Goal: Transaction & Acquisition: Purchase product/service

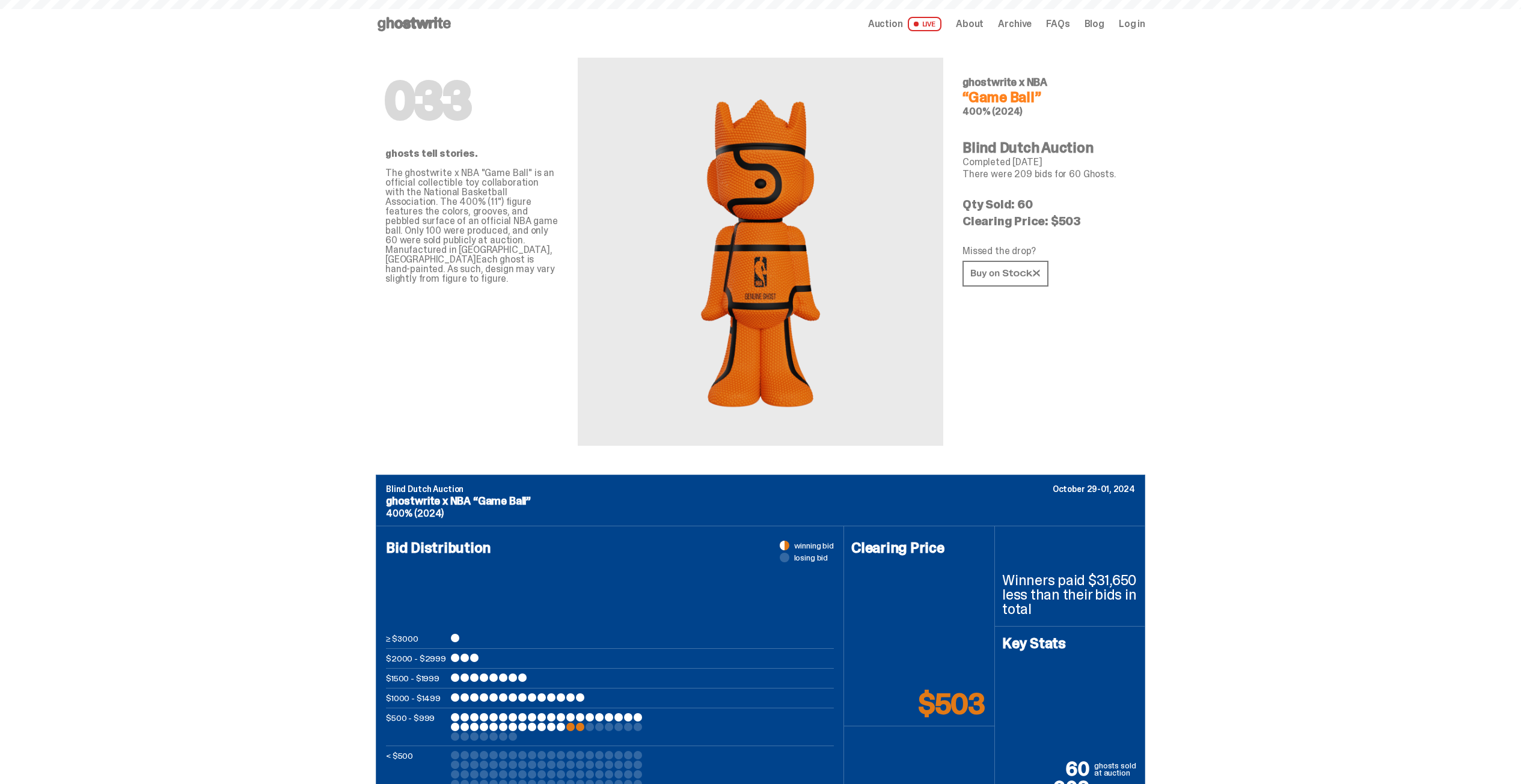
click at [423, 23] on use at bounding box center [414, 23] width 73 height 14
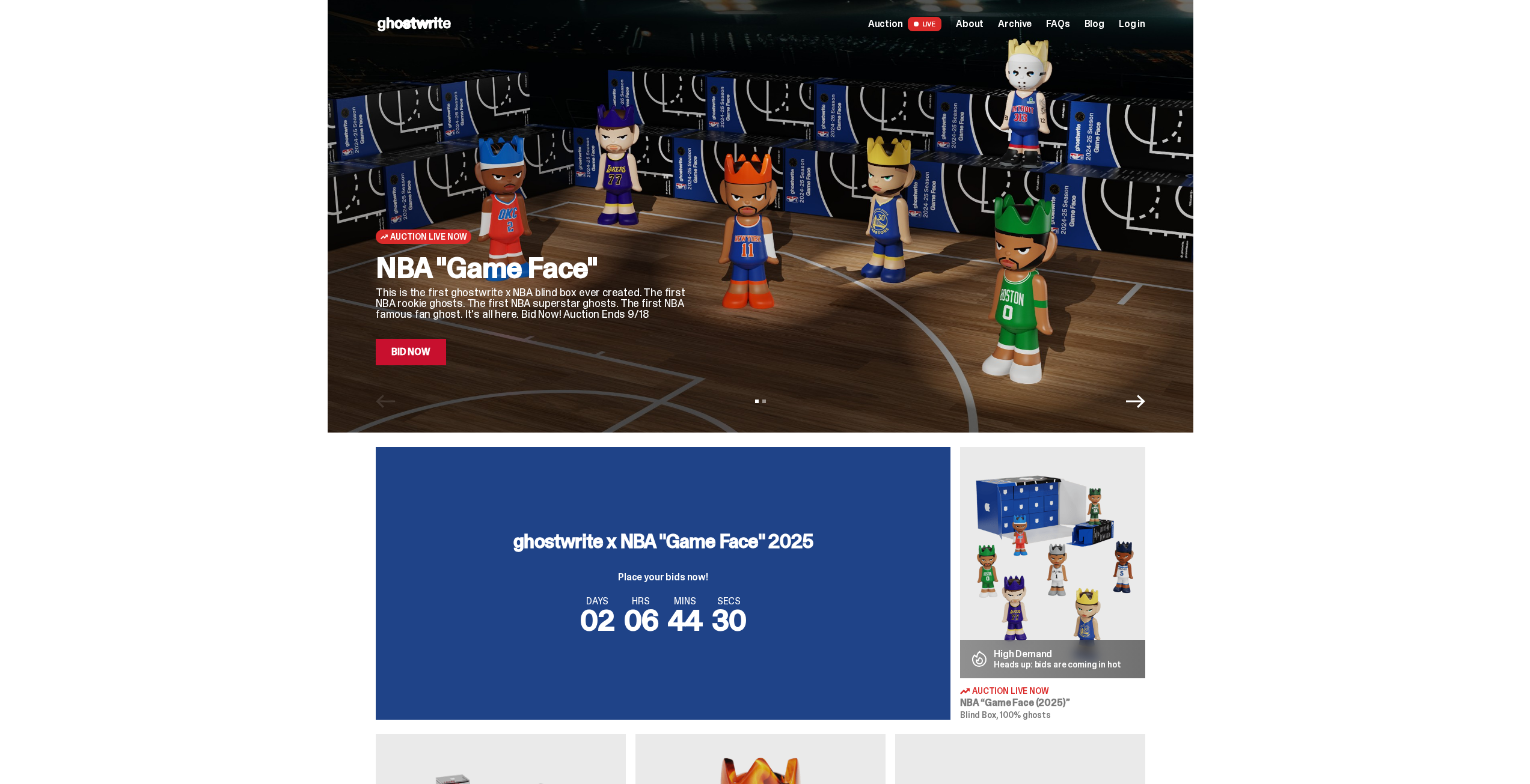
click at [903, 23] on span "Auction" at bounding box center [886, 24] width 35 height 10
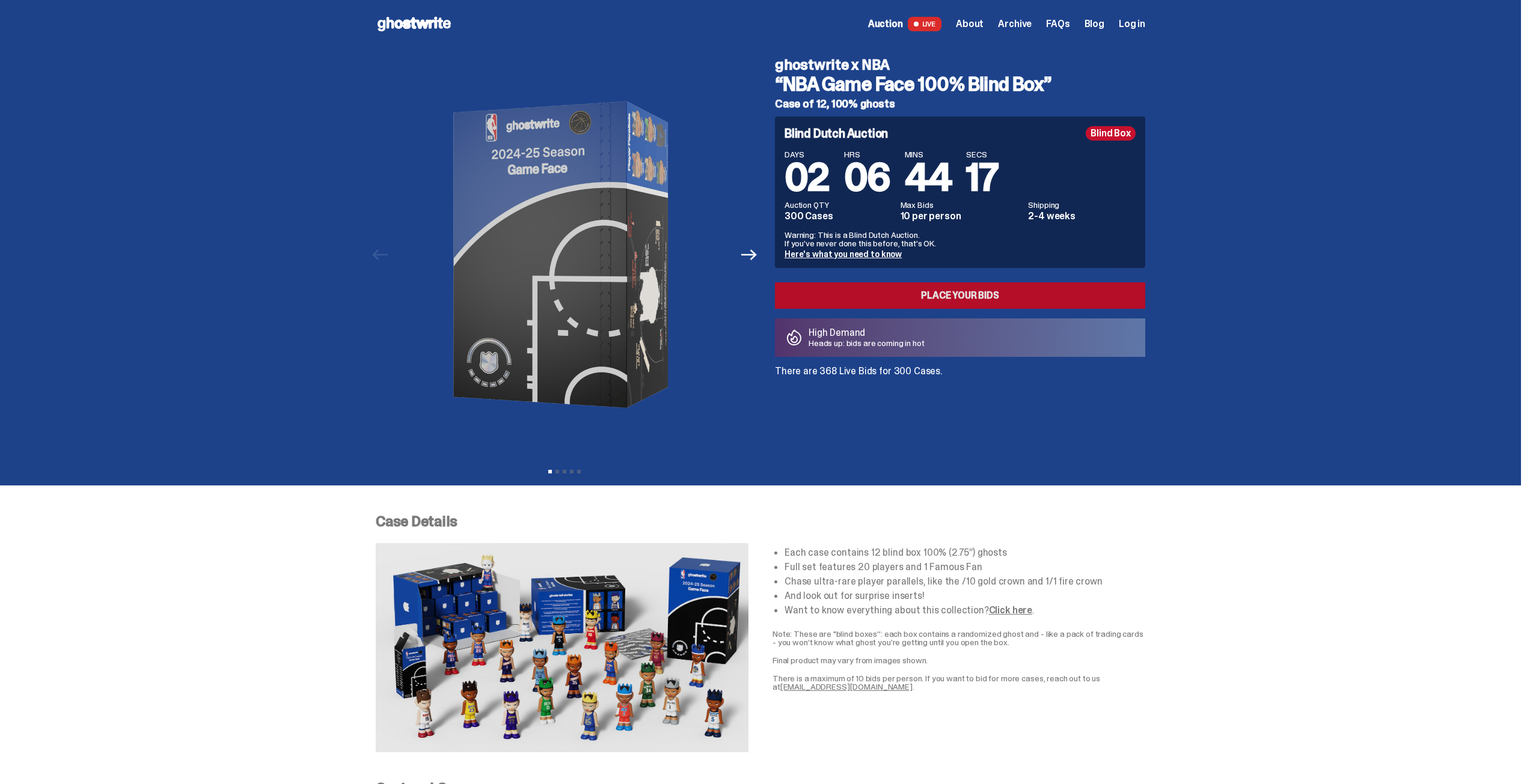
click at [968, 294] on link "Place your Bids" at bounding box center [960, 295] width 370 height 27
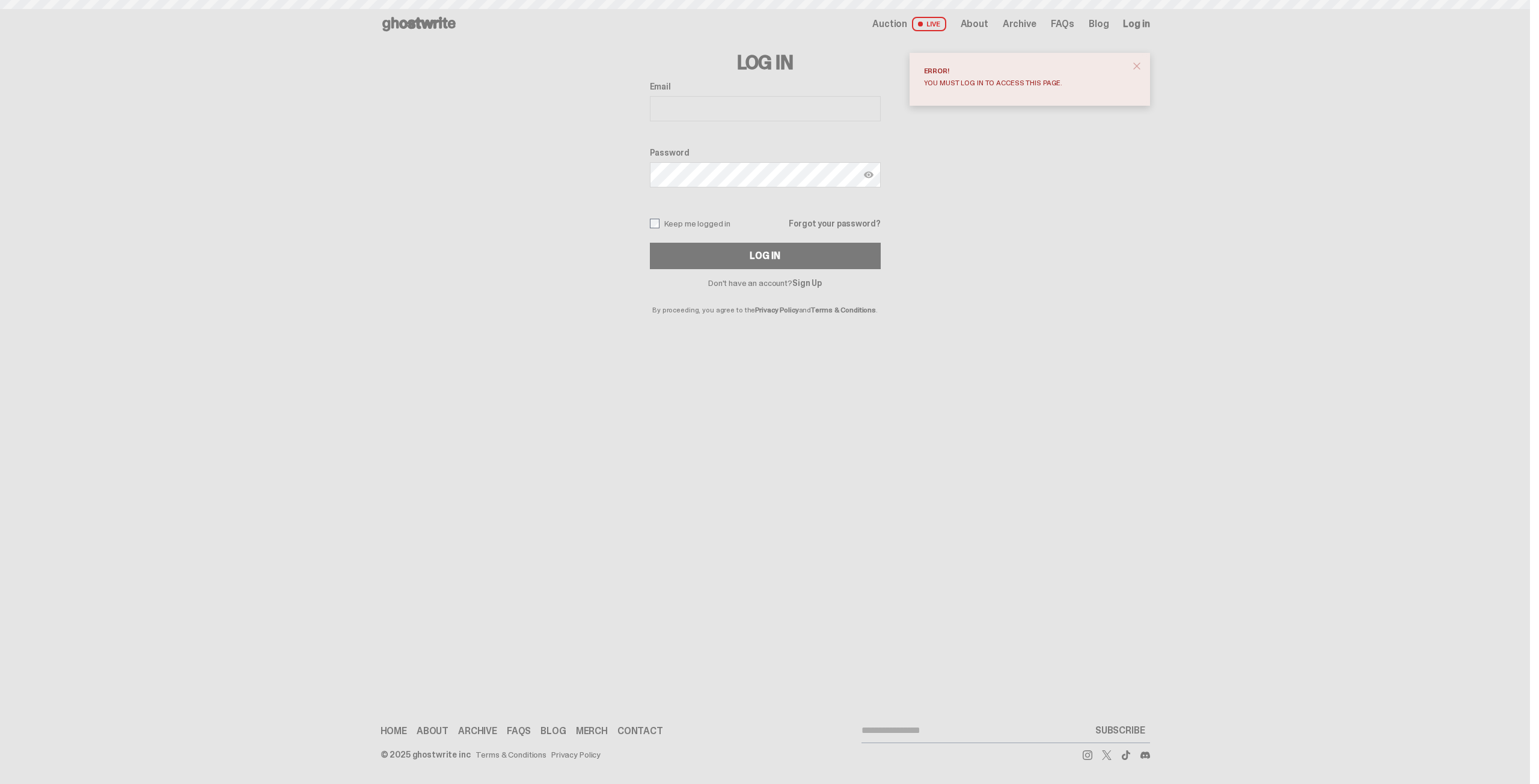
click at [425, 17] on icon at bounding box center [419, 23] width 77 height 19
